Goal: Task Accomplishment & Management: Manage account settings

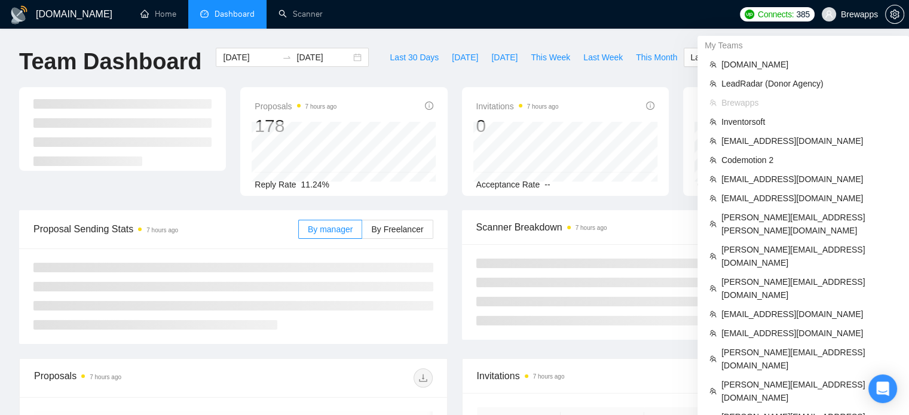
click at [841, 21] on span "Brewapps" at bounding box center [849, 14] width 71 height 38
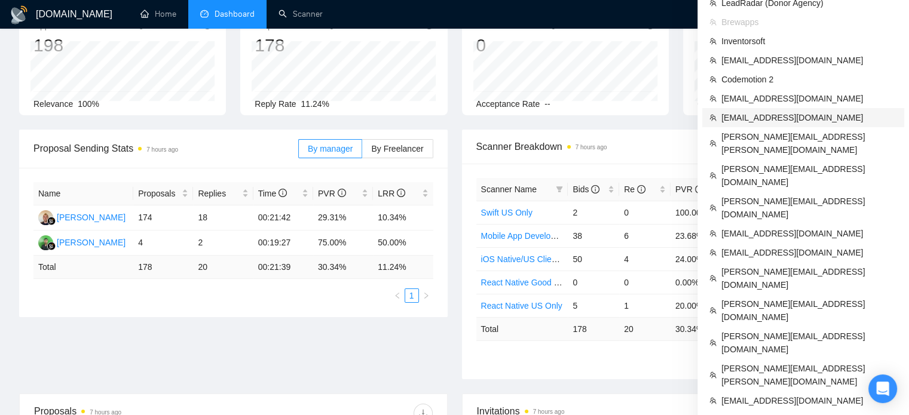
scroll to position [81, 0]
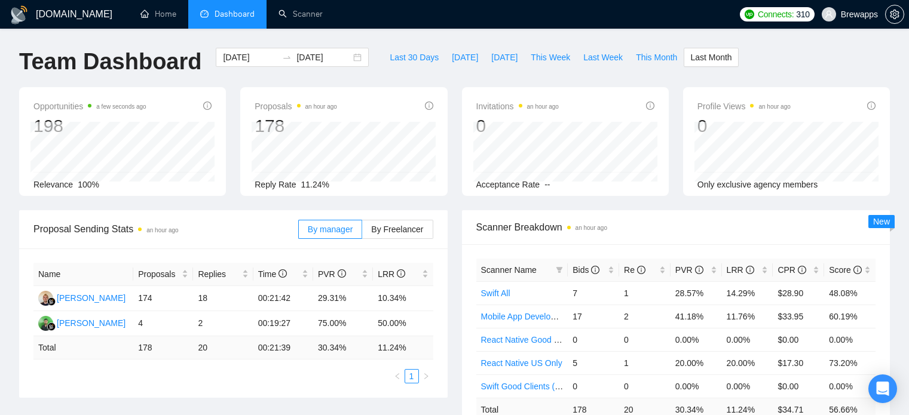
scroll to position [81, 0]
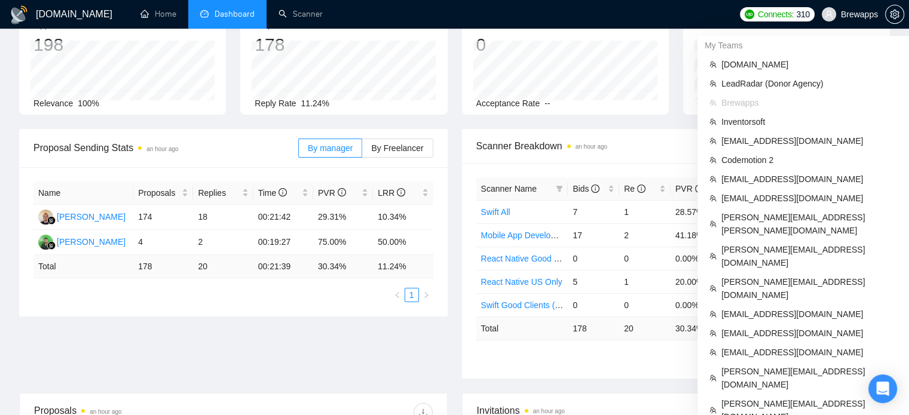
click at [854, 14] on span "Brewapps" at bounding box center [859, 14] width 37 height 0
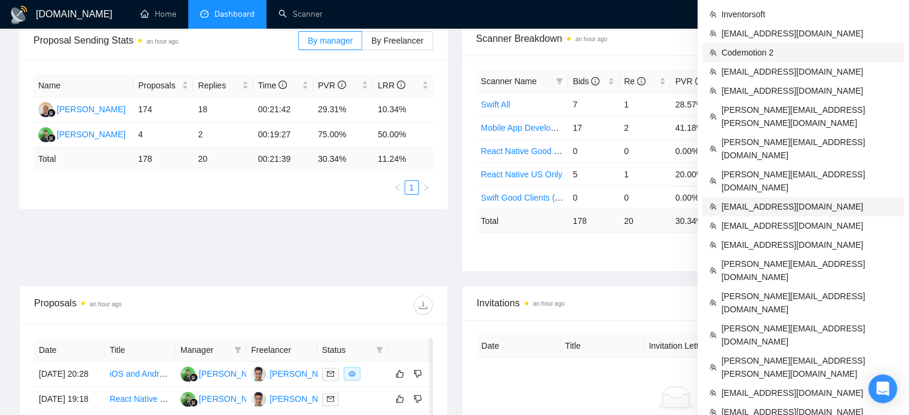
scroll to position [440, 0]
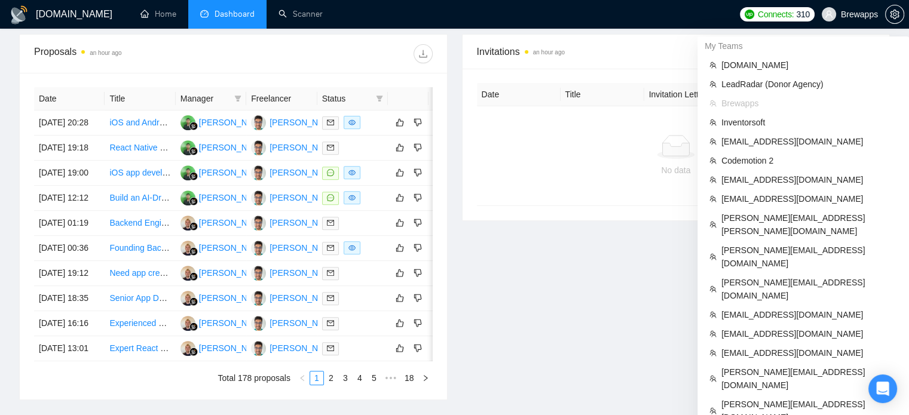
click at [853, 14] on span "Brewapps" at bounding box center [859, 14] width 37 height 0
click at [847, 21] on span "Brewapps" at bounding box center [849, 14] width 71 height 38
click at [853, 14] on span "Brewapps" at bounding box center [859, 14] width 37 height 0
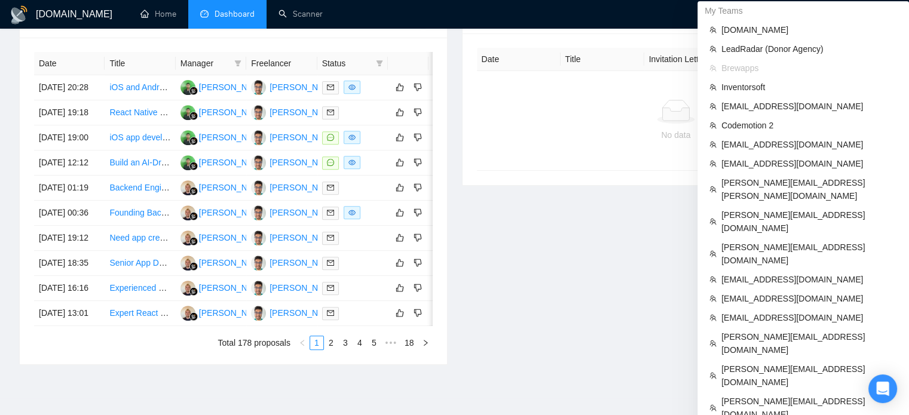
scroll to position [476, 0]
click at [767, 272] on span "arthurbelanger48@gmail.com" at bounding box center [809, 278] width 176 height 13
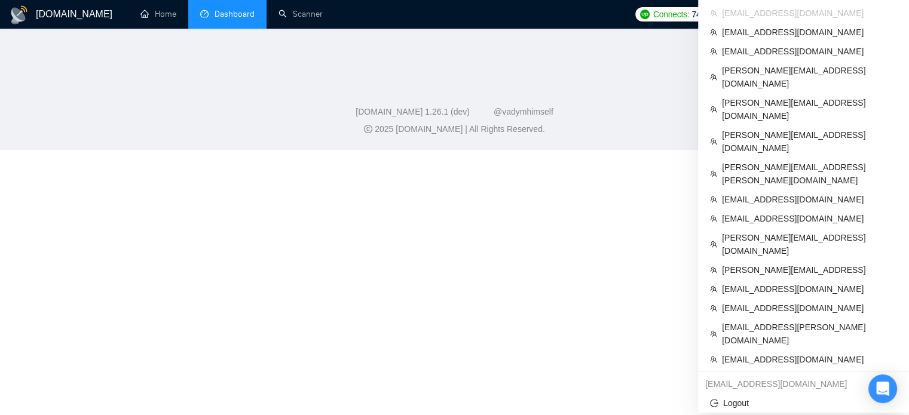
scroll to position [147, 0]
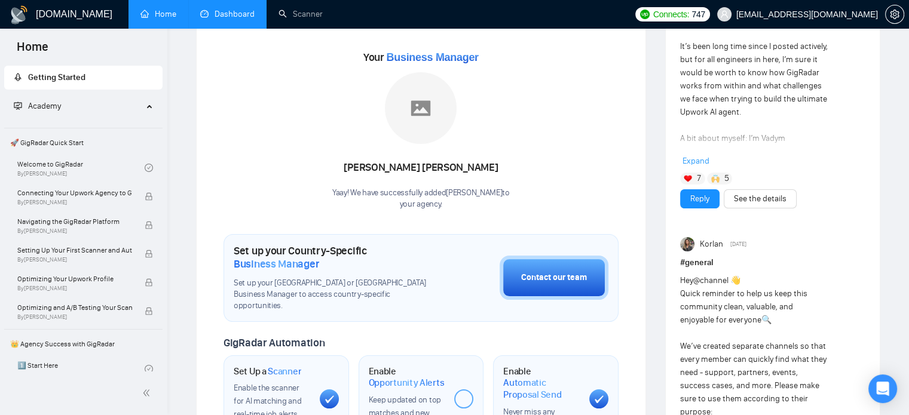
click at [231, 12] on link "Dashboard" at bounding box center [227, 14] width 54 height 10
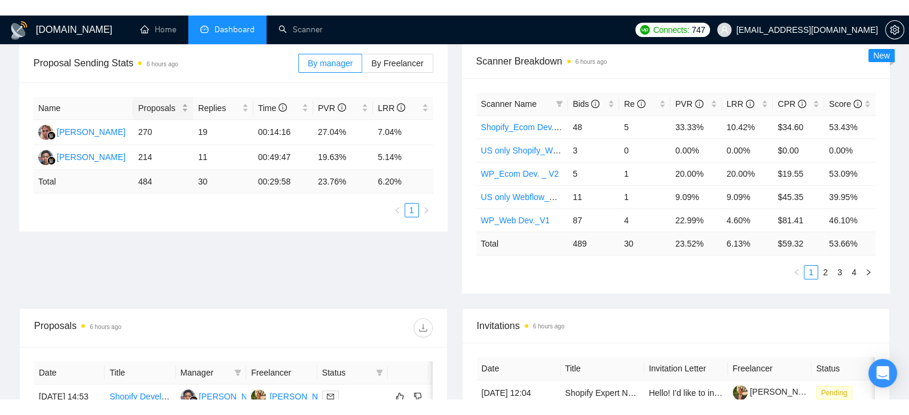
scroll to position [70, 0]
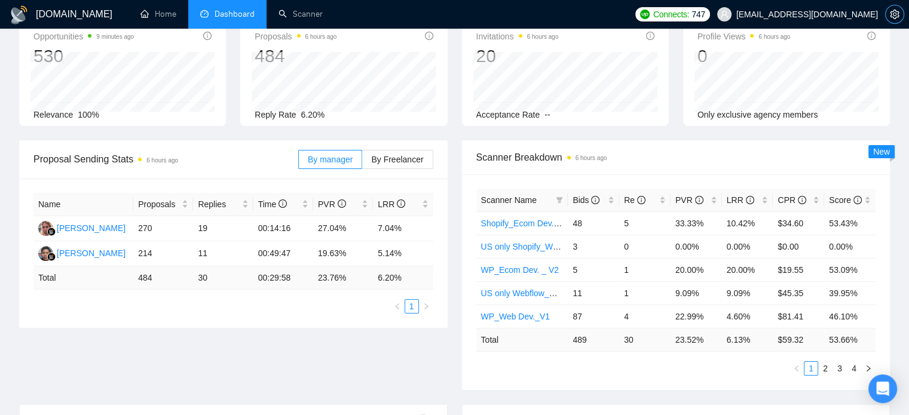
click at [895, 11] on icon "setting" at bounding box center [895, 15] width 10 height 10
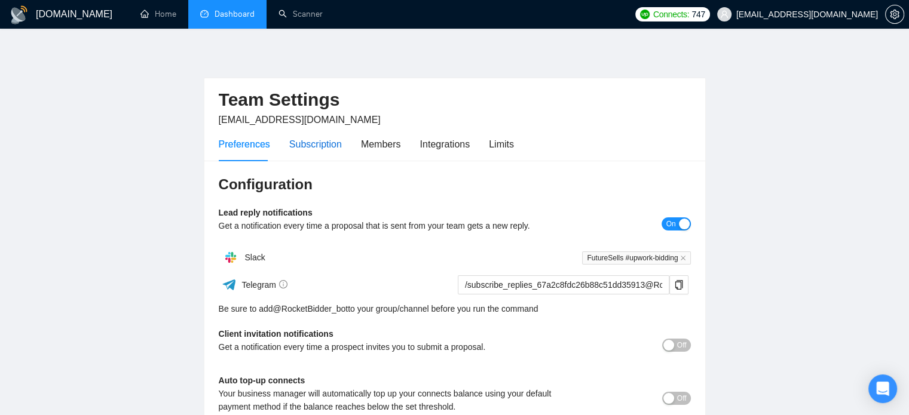
click at [323, 150] on div "Subscription" at bounding box center [315, 144] width 53 height 15
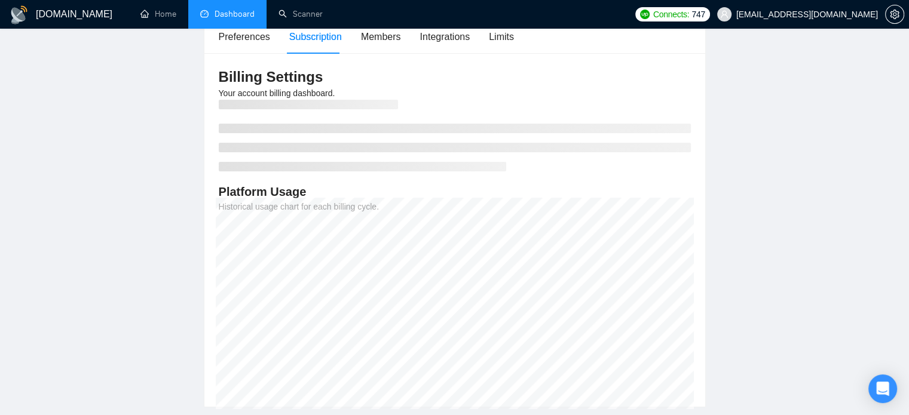
scroll to position [109, 0]
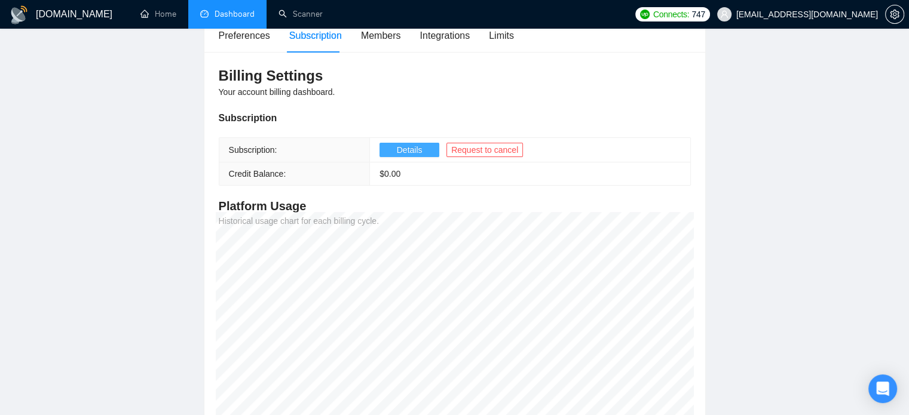
click at [392, 145] on button "Details" at bounding box center [409, 150] width 60 height 14
